Goal: Task Accomplishment & Management: Use online tool/utility

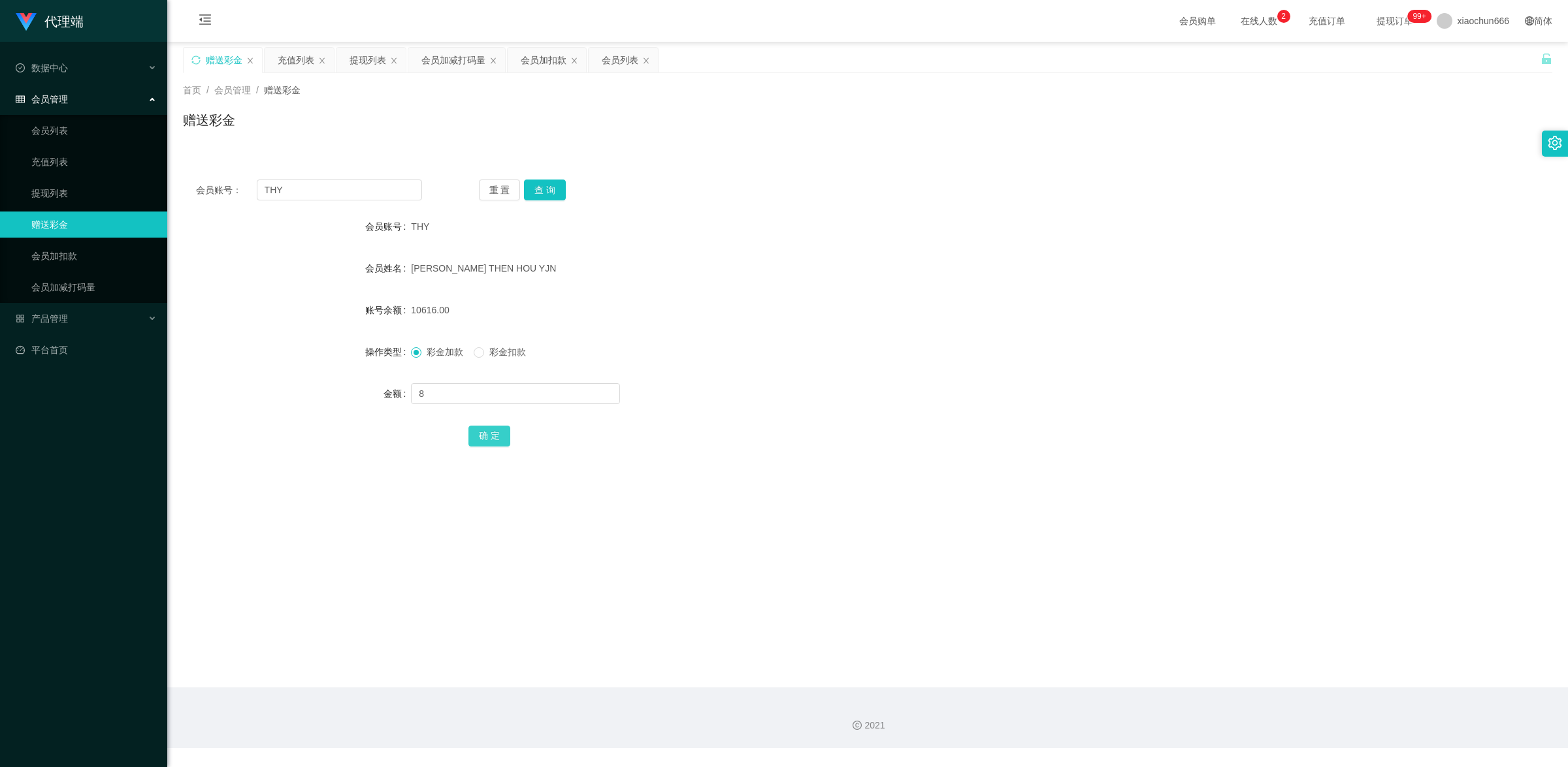
type input "8"
click at [468, 428] on button "确 定" at bounding box center [489, 436] width 42 height 21
click at [541, 181] on button "查 询" at bounding box center [544, 190] width 42 height 21
click at [470, 402] on input "text" at bounding box center [515, 394] width 209 height 21
type input "8"
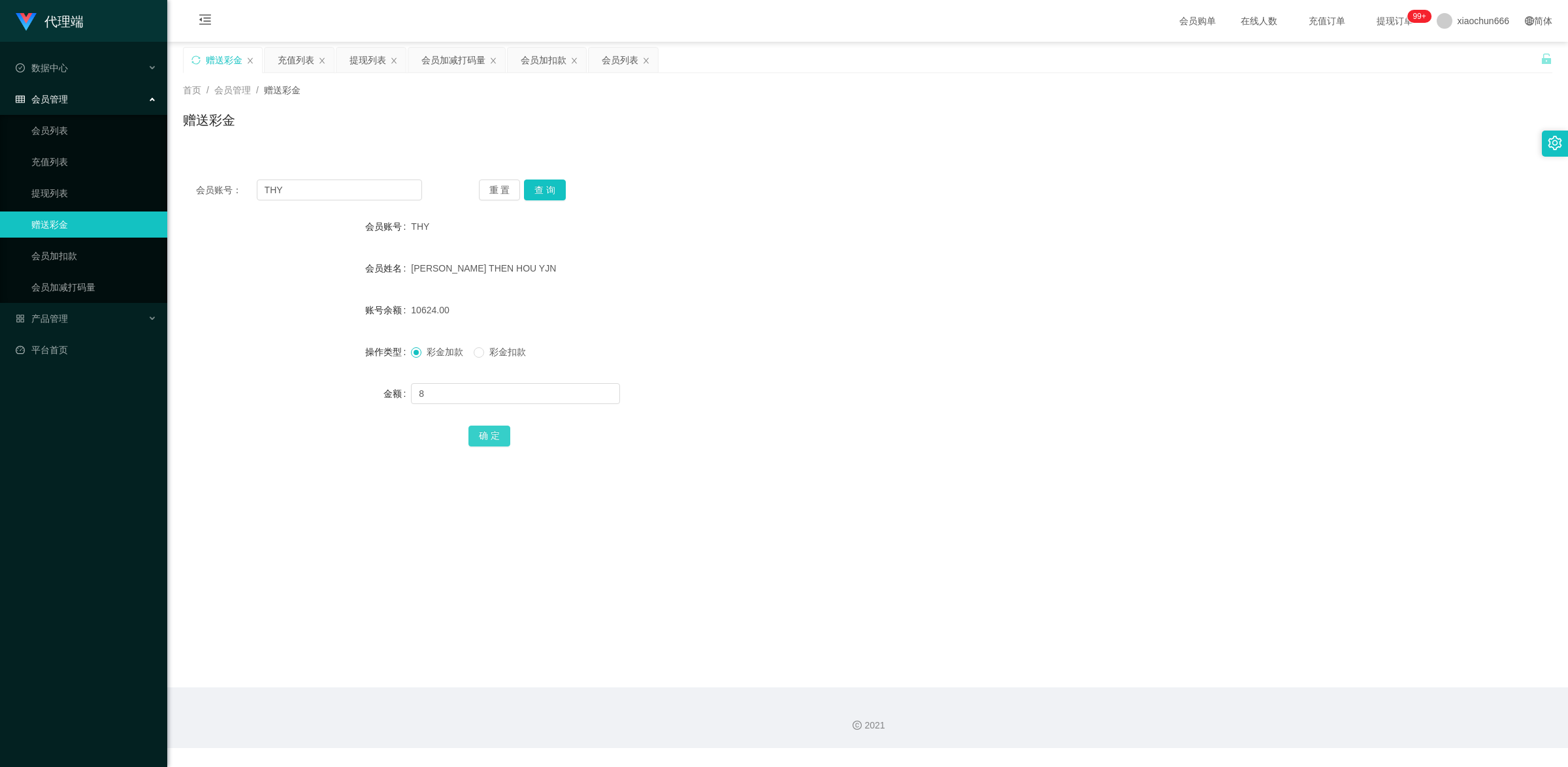
click at [490, 437] on button "确 定" at bounding box center [489, 436] width 42 height 21
click at [502, 391] on input "text" at bounding box center [515, 394] width 209 height 21
type input "8"
click at [491, 435] on button "确 定" at bounding box center [489, 436] width 42 height 21
